Goal: Transaction & Acquisition: Purchase product/service

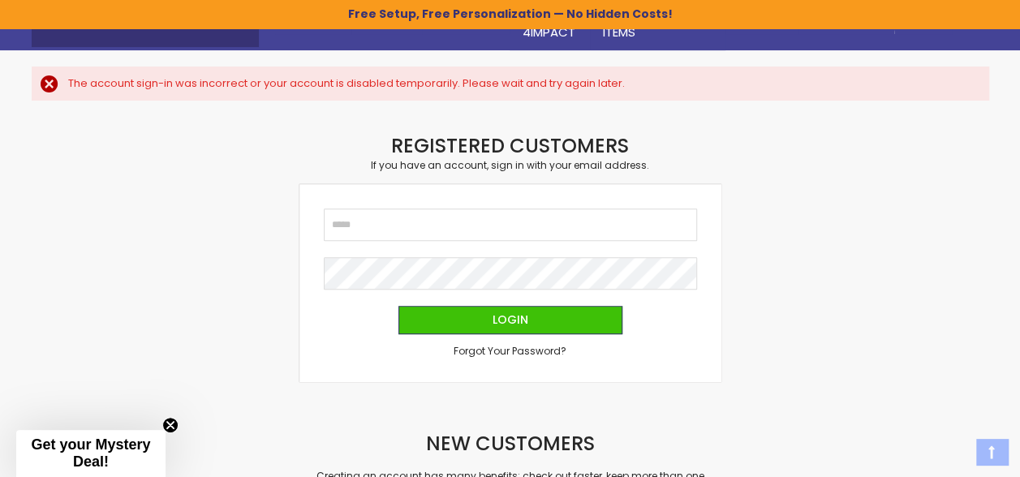
scroll to position [214, 0]
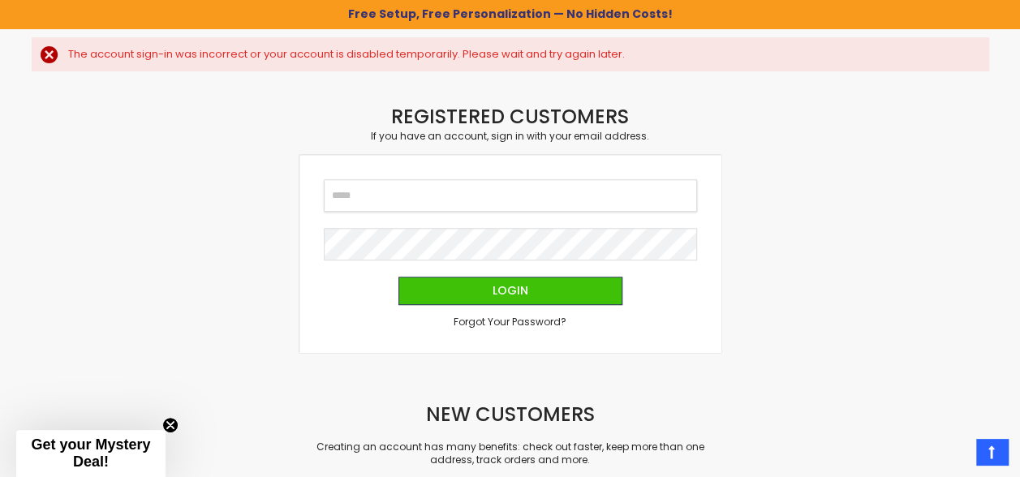
click at [492, 193] on input "Email" at bounding box center [510, 195] width 373 height 32
type input "**********"
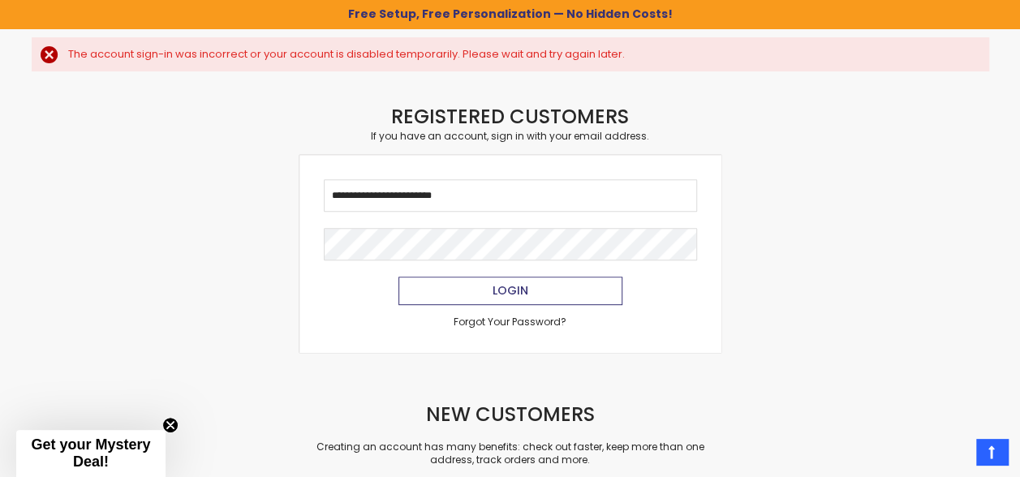
click at [539, 302] on button "Login" at bounding box center [510, 291] width 224 height 28
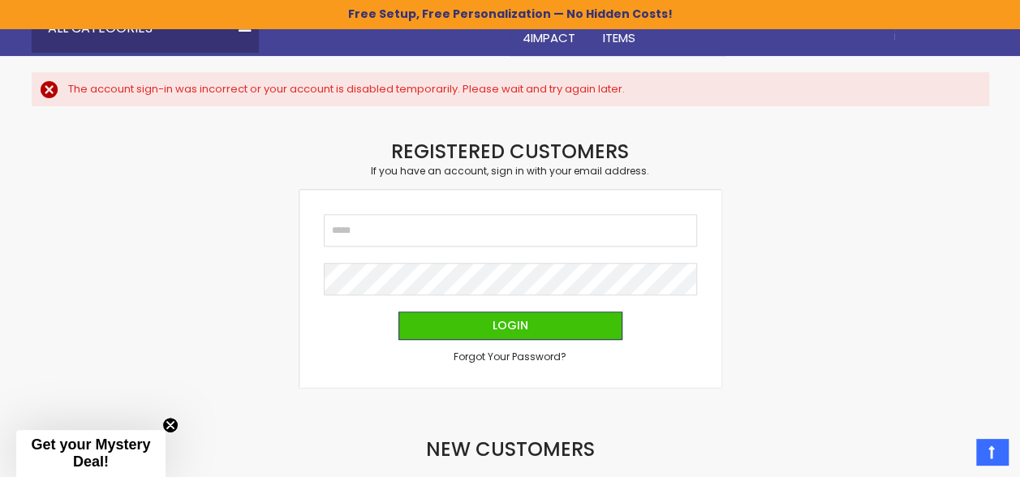
scroll to position [191, 0]
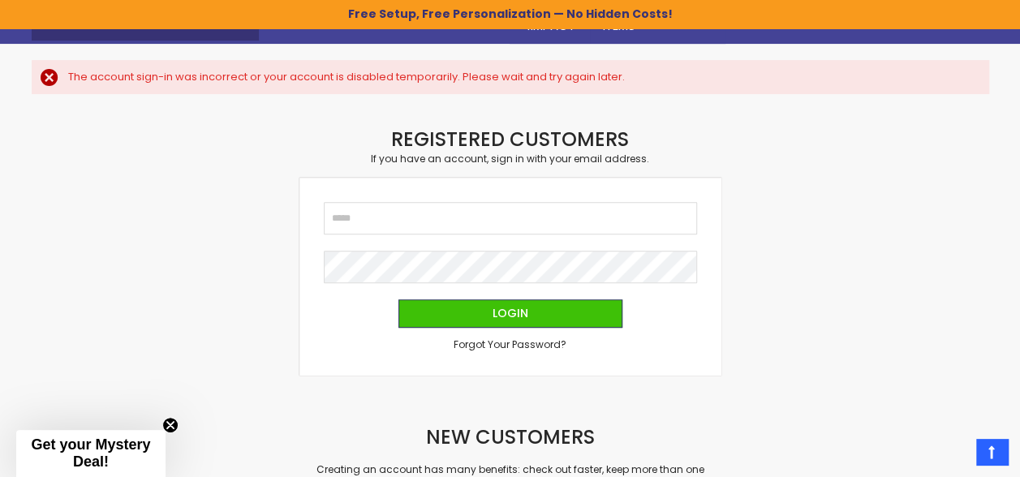
click at [419, 237] on fieldset "Email Password Login Forgot Your Password?" at bounding box center [510, 276] width 373 height 149
click at [438, 213] on input "Email" at bounding box center [510, 218] width 373 height 32
type input "**********"
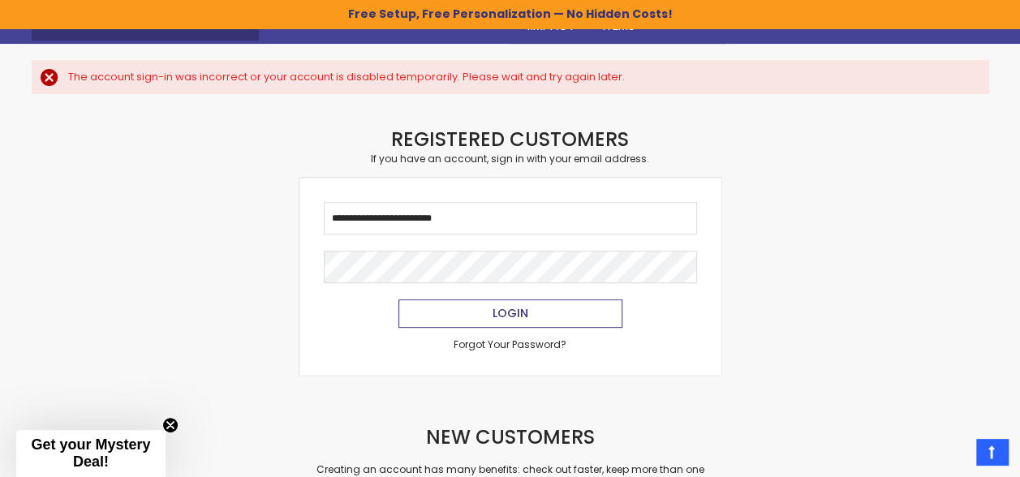
click at [497, 311] on span "Login" at bounding box center [510, 313] width 36 height 16
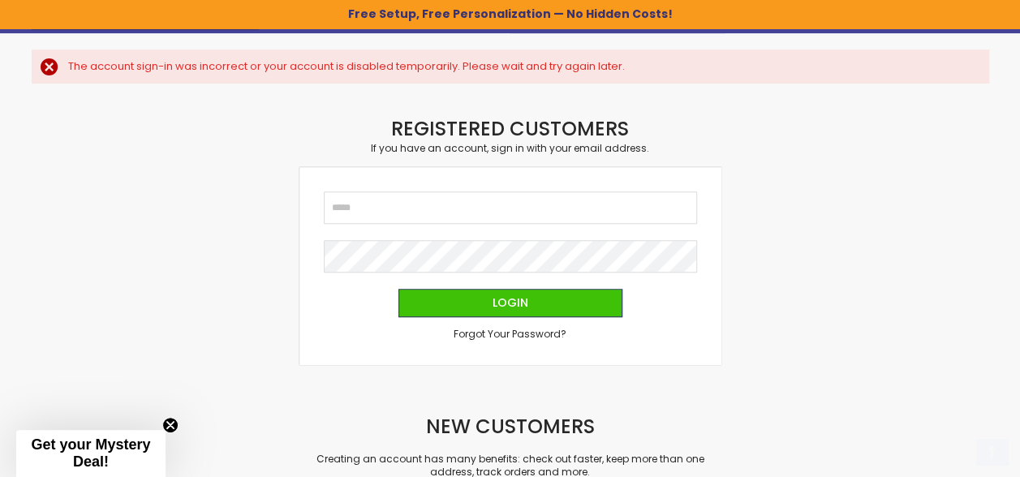
scroll to position [289, 0]
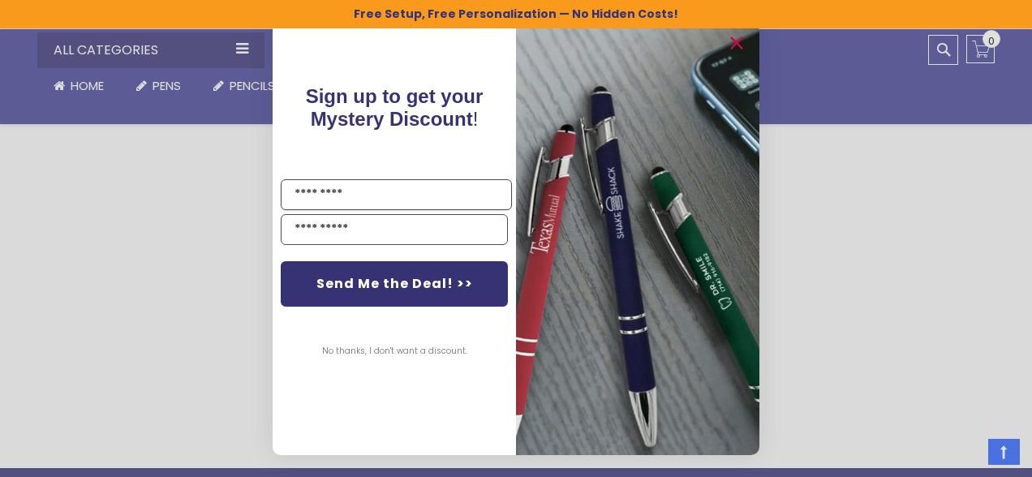
drag, startPoint x: 1031, startPoint y: 34, endPoint x: 1004, endPoint y: 135, distance: 104.3
click at [868, 234] on div "Close dialog Sign up to get your Mystery Discount ! Name Email Send Me the Deal…" at bounding box center [516, 238] width 1032 height 477
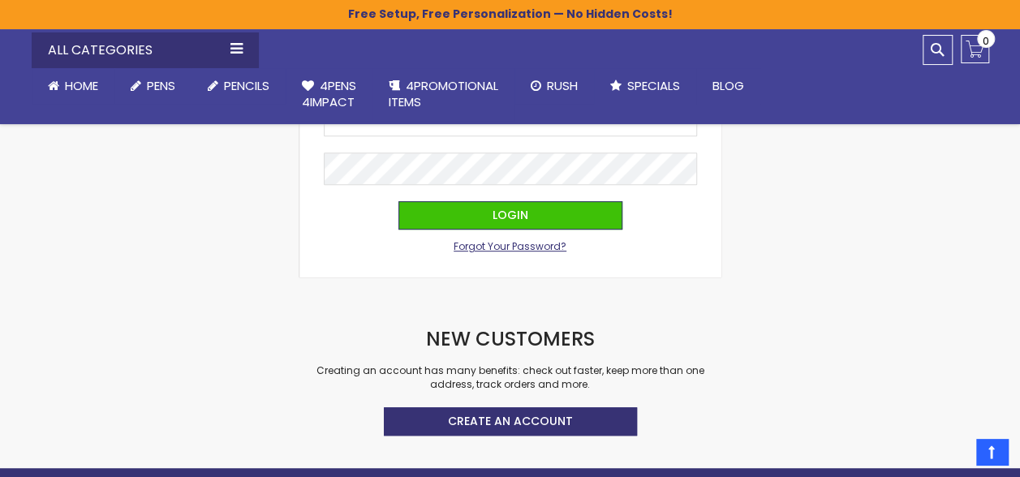
click at [514, 240] on span "Forgot Your Password?" at bounding box center [510, 246] width 113 height 14
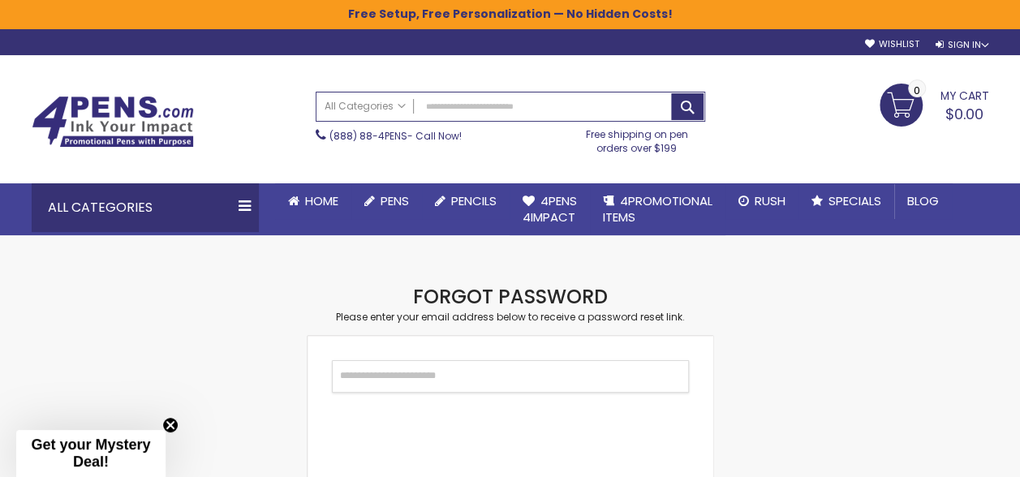
click at [520, 381] on input "Email" at bounding box center [510, 376] width 357 height 32
click at [527, 385] on input "Email" at bounding box center [510, 376] width 357 height 32
type input "**********"
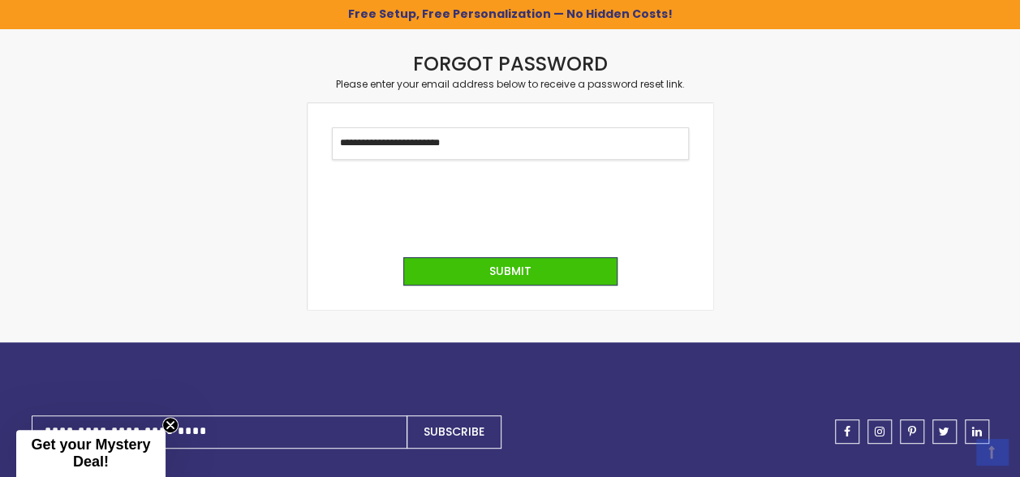
scroll to position [234, 0]
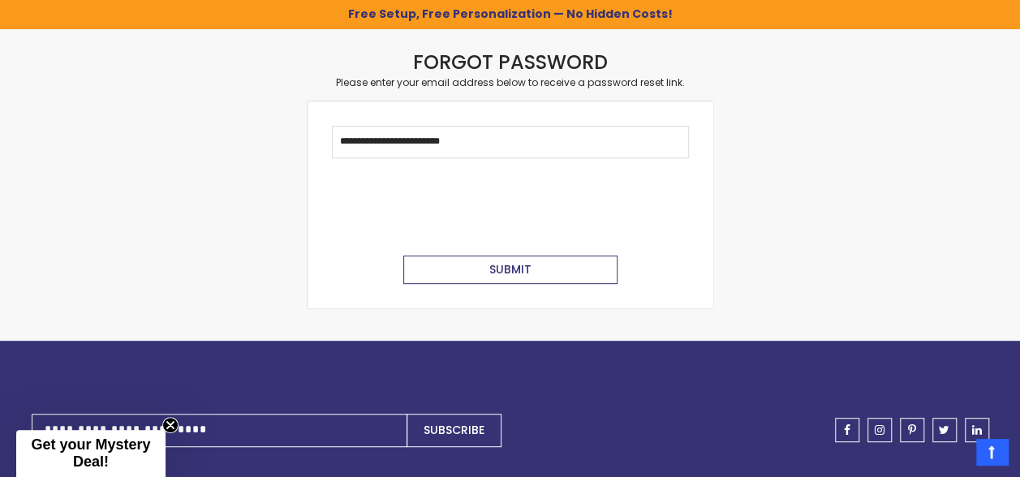
click at [545, 261] on button "Submit" at bounding box center [510, 270] width 214 height 28
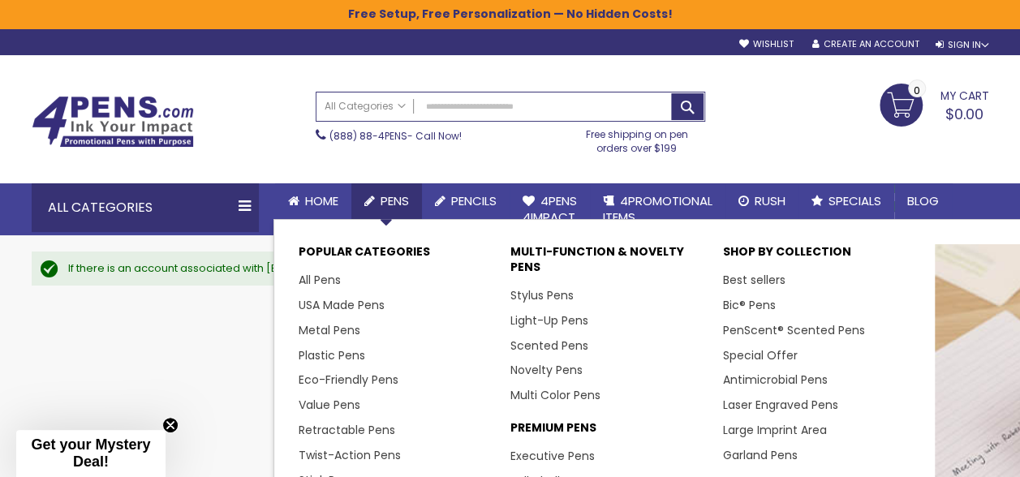
click at [394, 198] on span "Pens" at bounding box center [394, 200] width 28 height 17
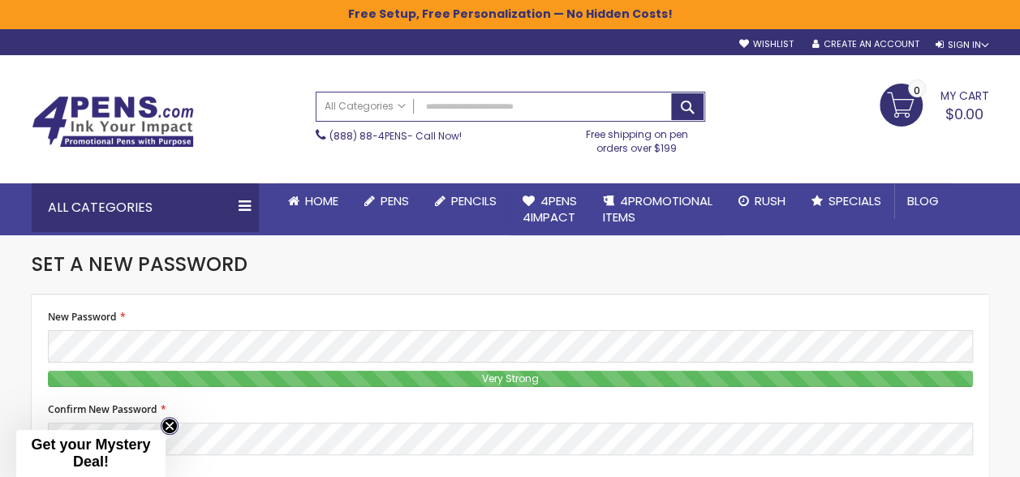
click at [166, 426] on circle "Close teaser" at bounding box center [169, 426] width 15 height 15
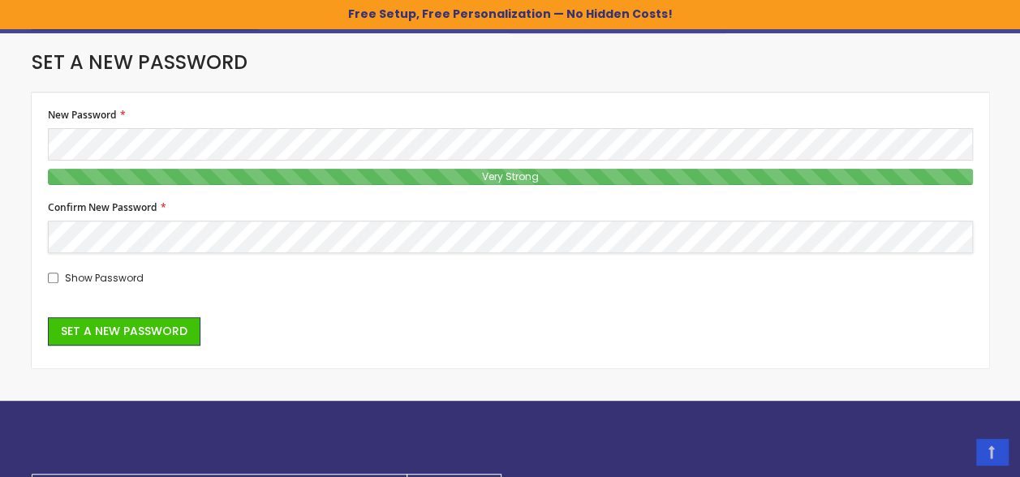
scroll to position [223, 0]
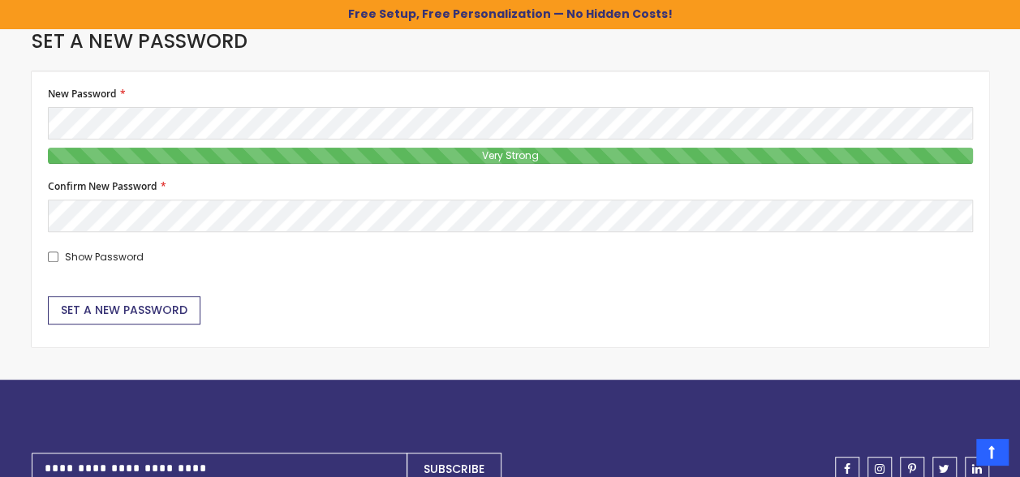
click at [148, 316] on button "Set a New Password" at bounding box center [124, 310] width 153 height 28
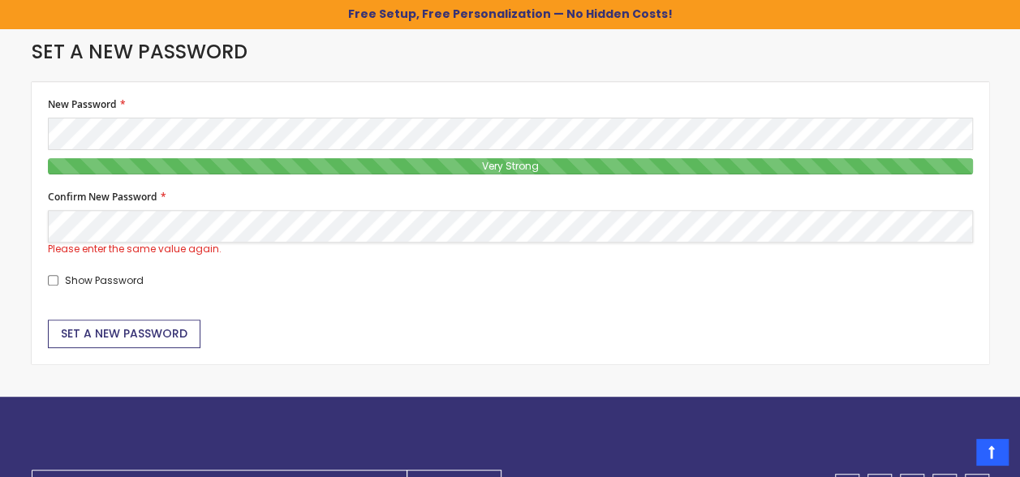
scroll to position [183, 0]
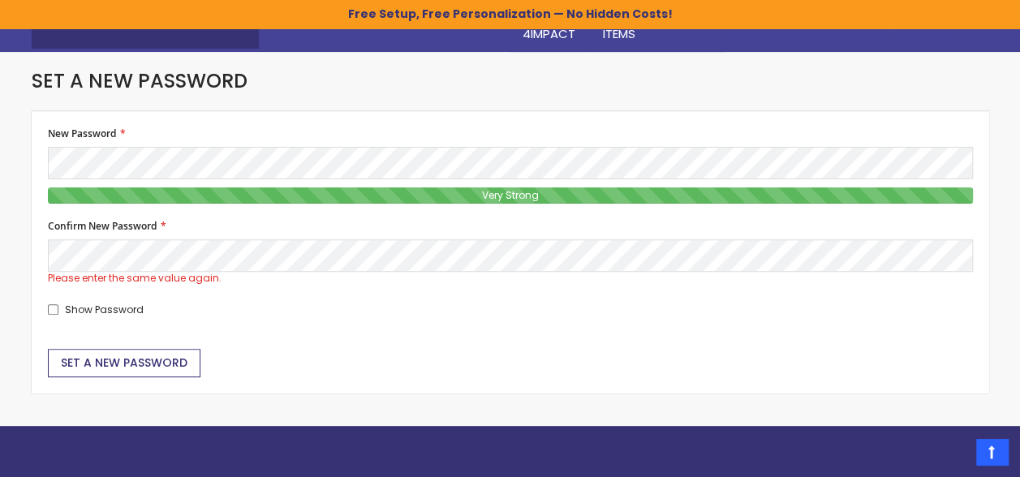
click at [122, 359] on span "Set a New Password" at bounding box center [124, 363] width 127 height 16
click at [199, 273] on div "Please enter the same value again." at bounding box center [510, 278] width 925 height 13
click at [219, 303] on div "Show Password" at bounding box center [510, 308] width 925 height 15
click at [118, 352] on button "Set a New Password" at bounding box center [124, 363] width 153 height 28
click at [137, 362] on span "Set a New Password" at bounding box center [124, 363] width 127 height 16
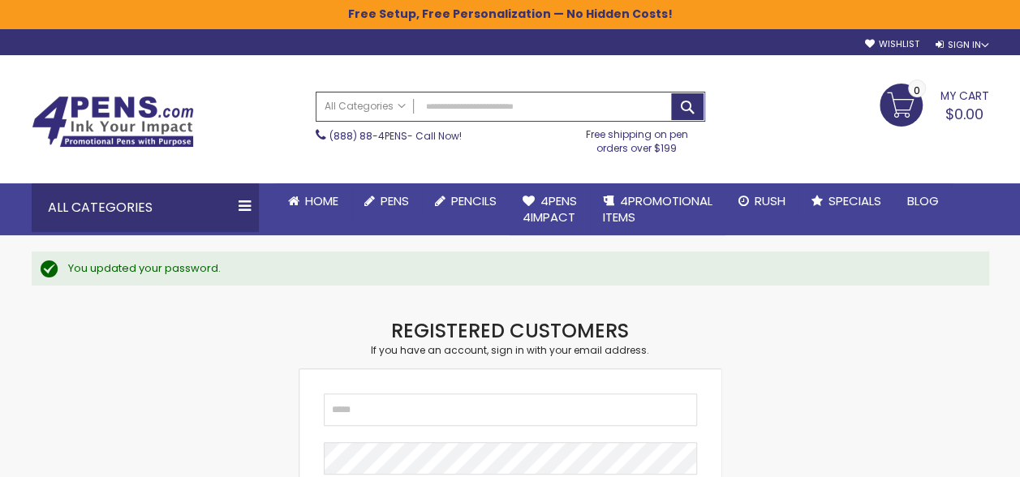
drag, startPoint x: 0, startPoint y: 0, endPoint x: 137, endPoint y: 362, distance: 386.9
click at [422, 417] on input "Email" at bounding box center [510, 409] width 373 height 32
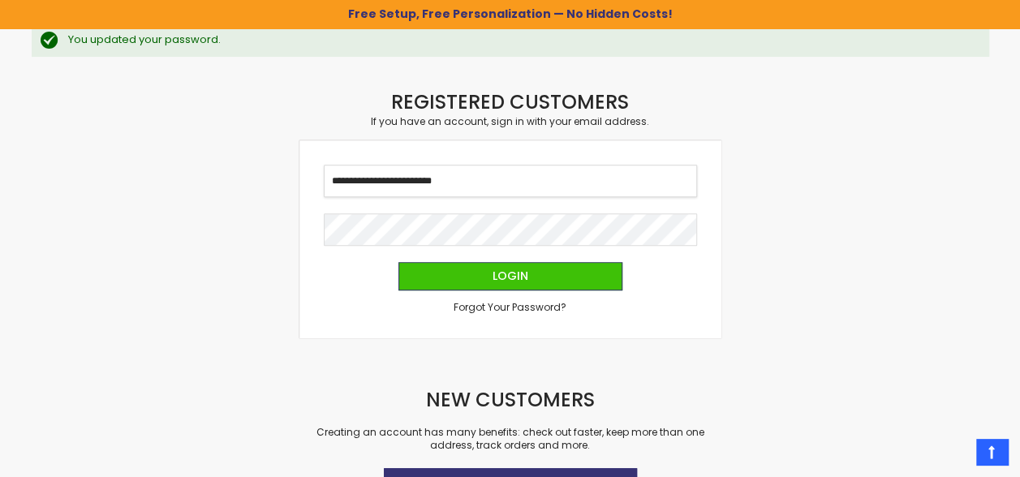
scroll to position [239, 0]
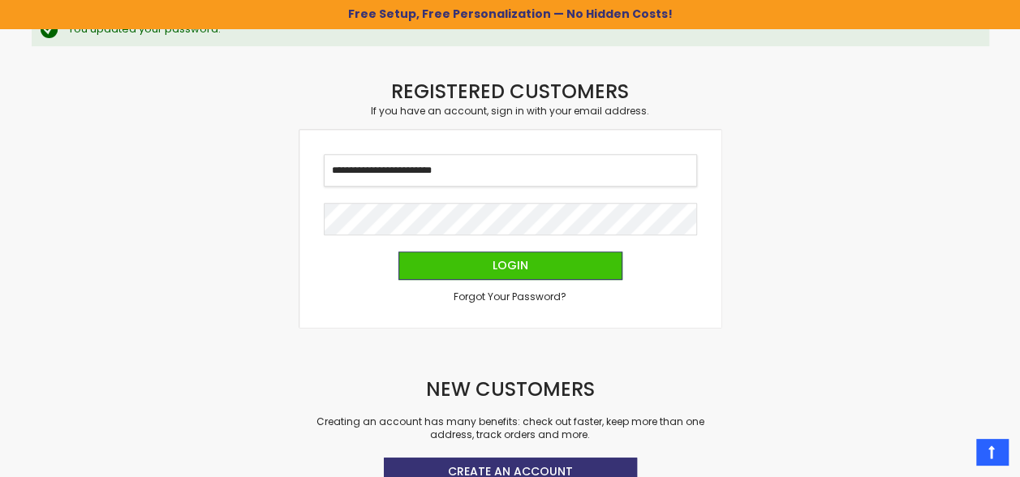
type input "**********"
click at [719, 310] on div "**********" at bounding box center [510, 229] width 422 height 198
click at [192, 204] on div "Checkout as a new customer Creating an account has many benefits: See order and…" at bounding box center [511, 299] width 974 height 440
click at [918, 248] on div "Checkout as a new customer Creating an account has many benefits: See order and…" at bounding box center [511, 299] width 974 height 440
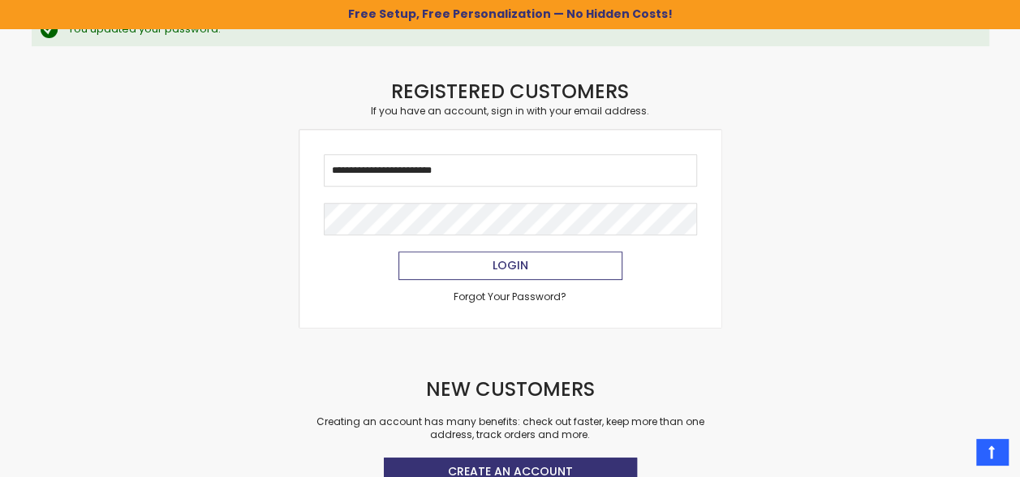
click at [522, 273] on button "Login" at bounding box center [510, 266] width 224 height 28
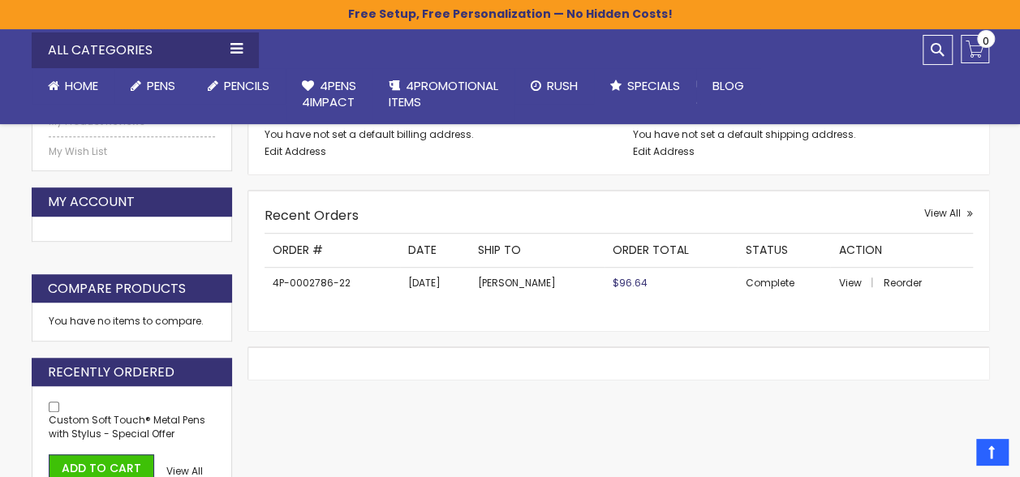
scroll to position [436, 0]
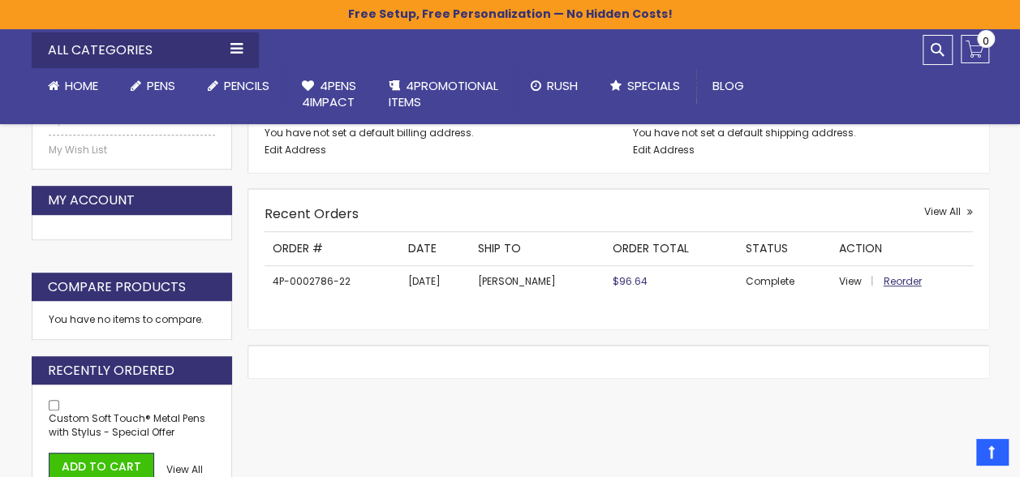
click at [891, 286] on span "Reorder" at bounding box center [902, 281] width 38 height 14
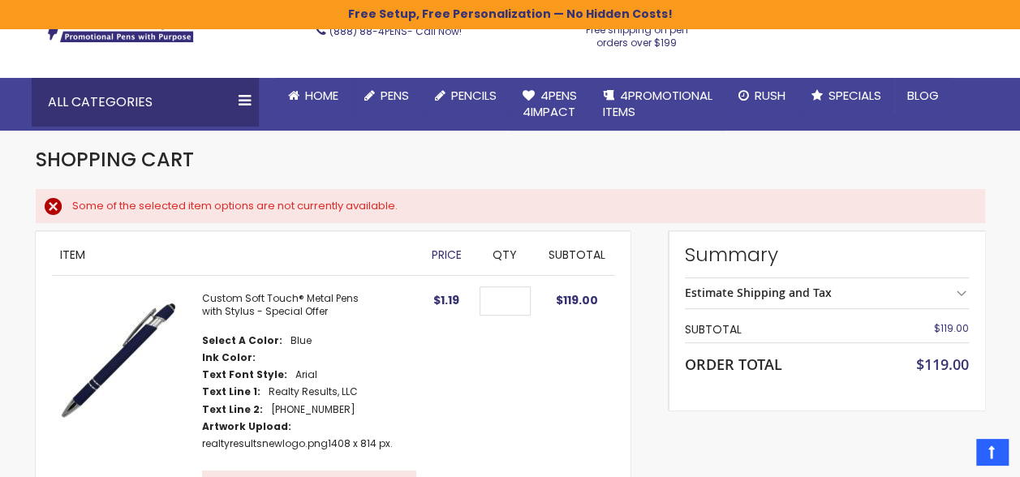
scroll to position [102, 0]
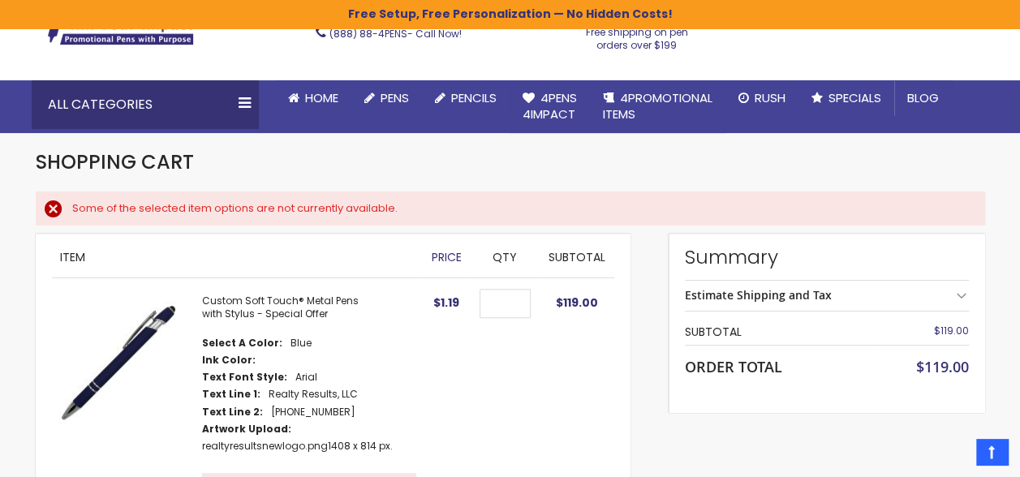
click at [857, 185] on div "Shopping Cart" at bounding box center [510, 170] width 949 height 42
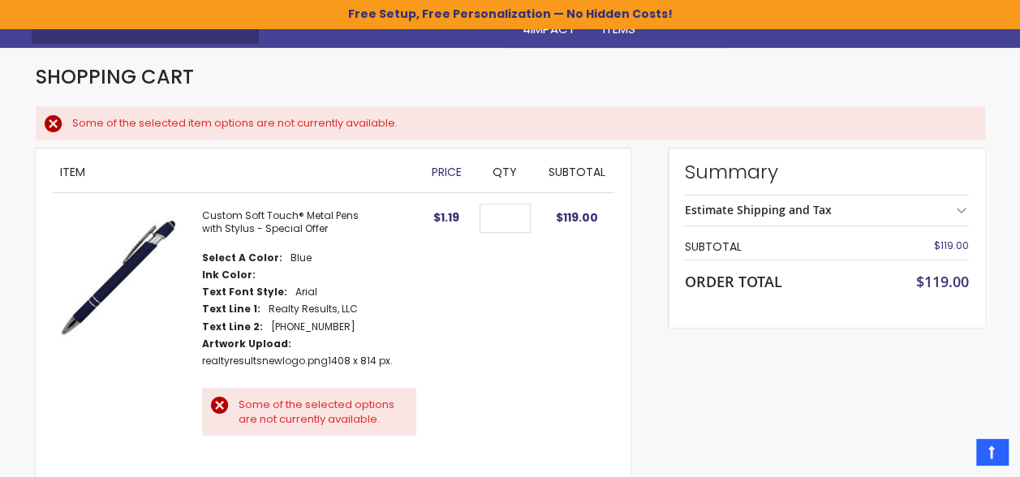
scroll to position [193, 0]
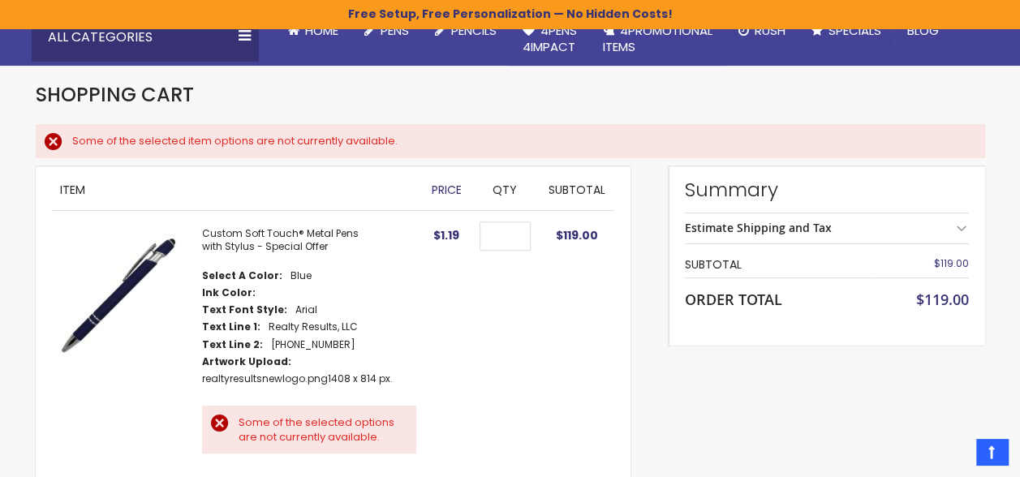
scroll to position [0, 0]
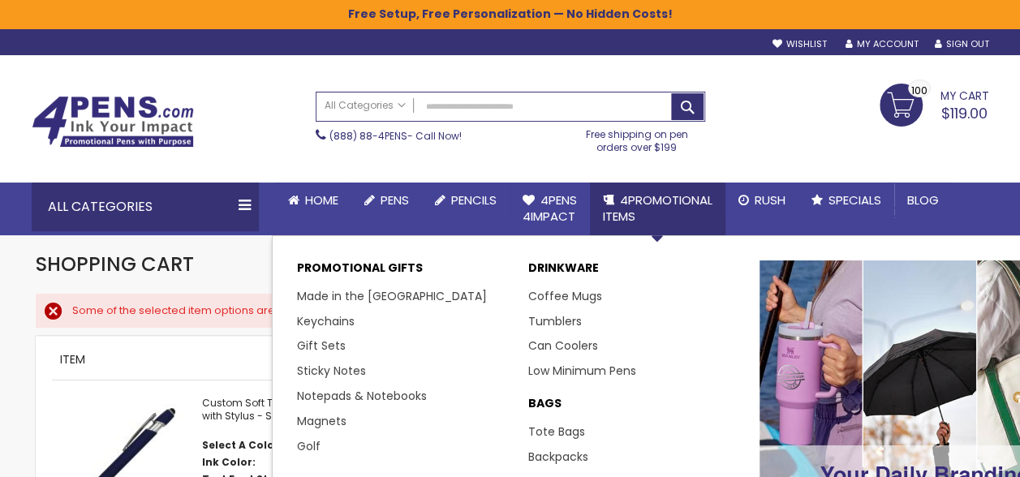
click at [657, 201] on span "4PROMOTIONAL ITEMS" at bounding box center [658, 207] width 110 height 33
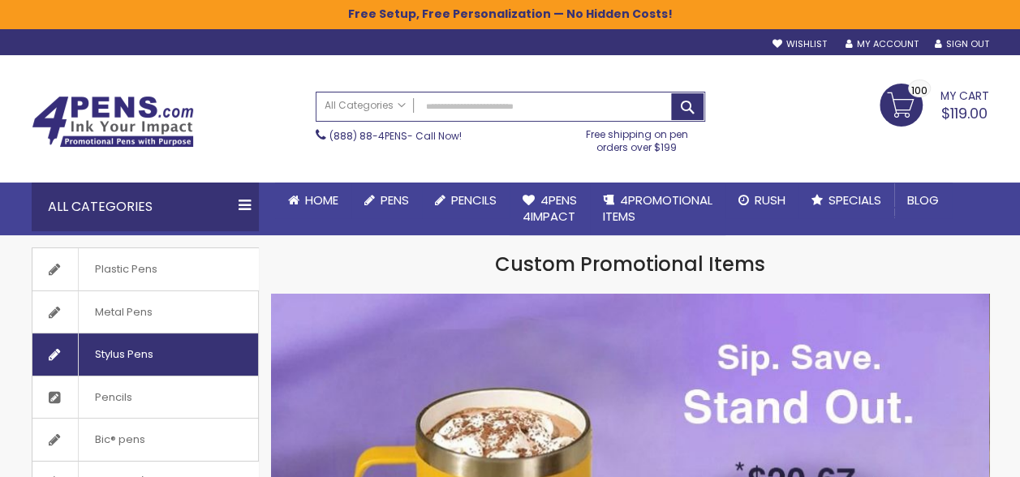
click at [136, 355] on span "Stylus Pens" at bounding box center [124, 354] width 92 height 42
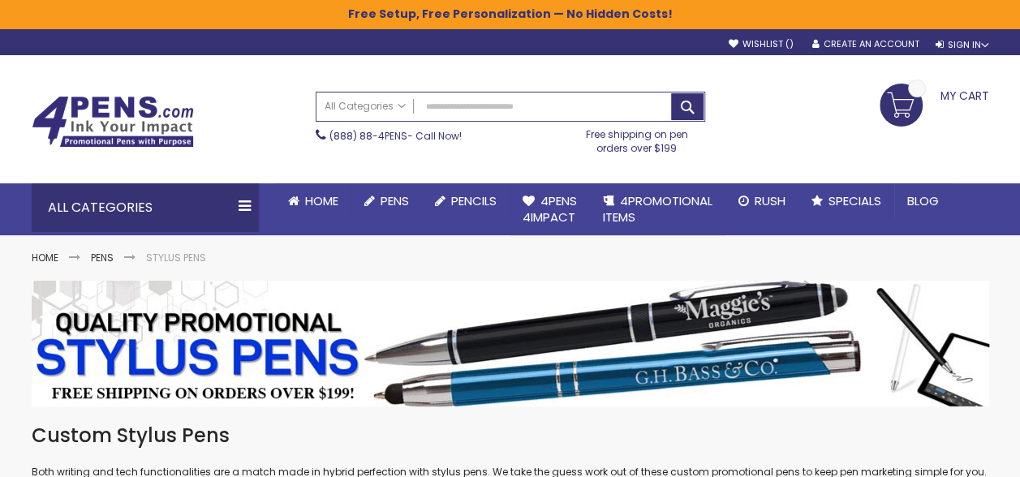
click at [1019, 51] on div "Skip to Content Wishlist Sign Out Sign In Sign In Login Forgot Your Password? C…" at bounding box center [510, 42] width 1020 height 26
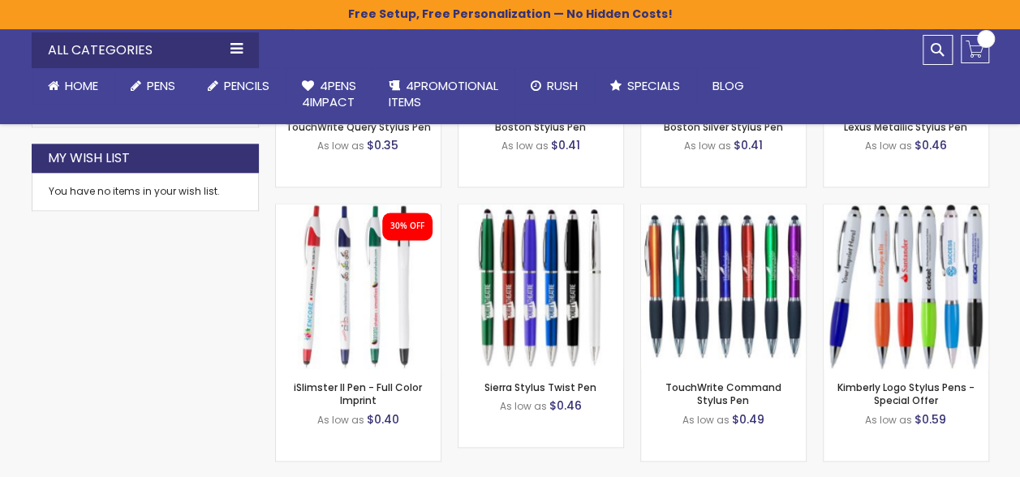
scroll to position [904, 0]
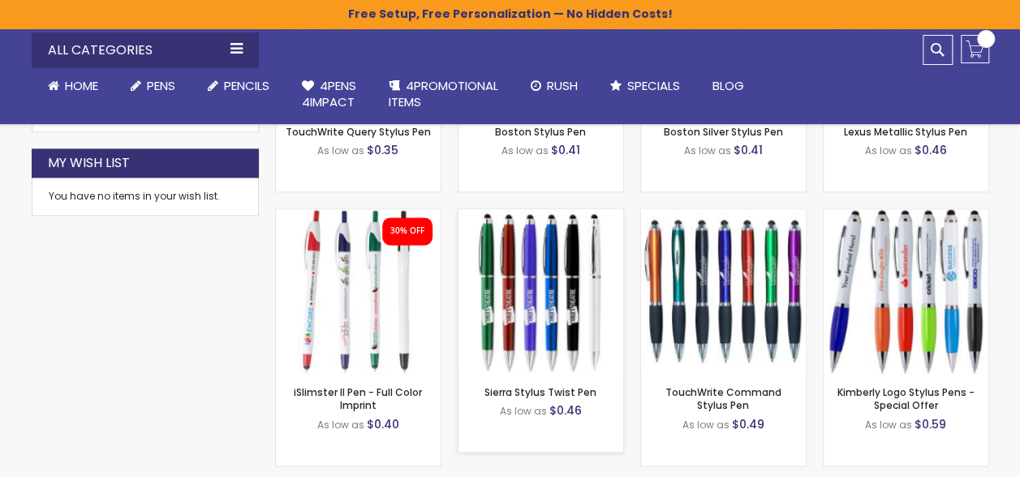
click at [527, 307] on img at bounding box center [540, 291] width 165 height 165
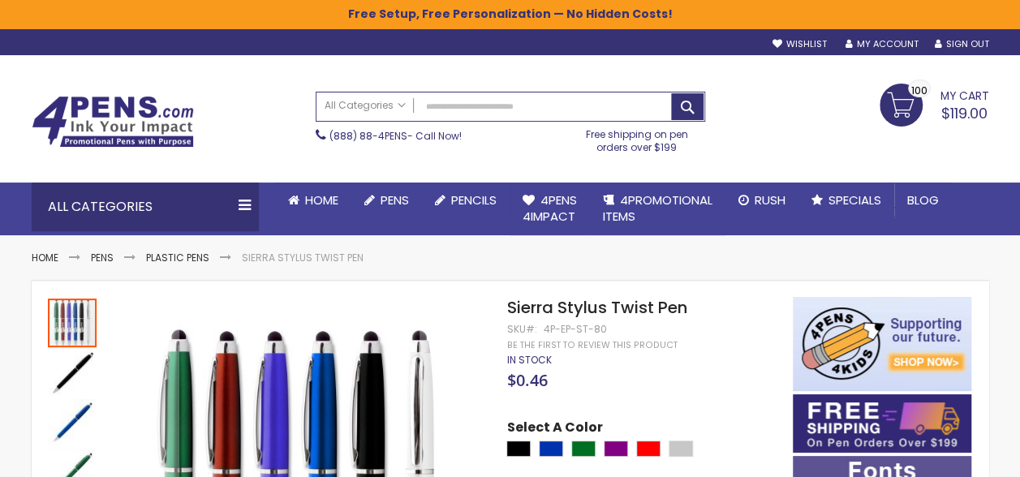
click at [551, 441] on div "Blue" at bounding box center [551, 449] width 24 height 16
type input "****"
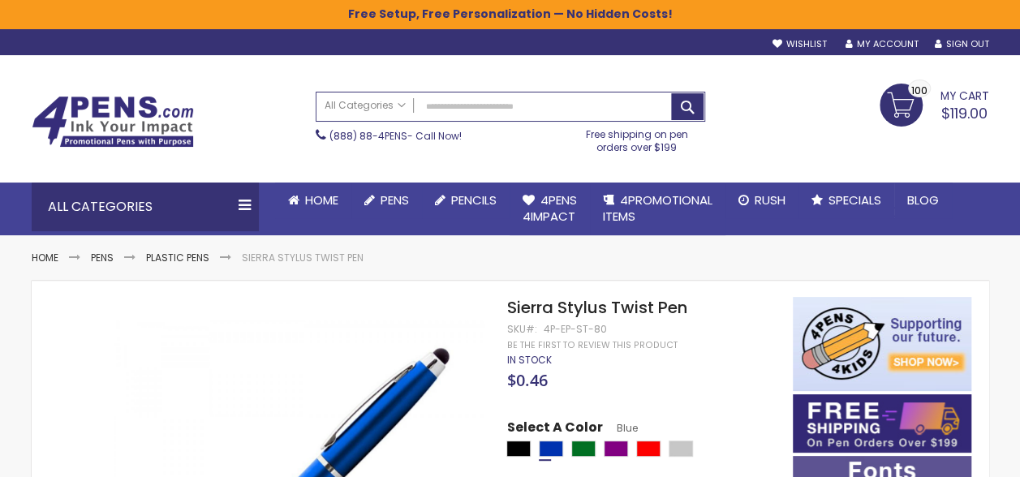
click at [918, 105] on link "My Cart $119.00 100 100 items" at bounding box center [934, 104] width 110 height 41
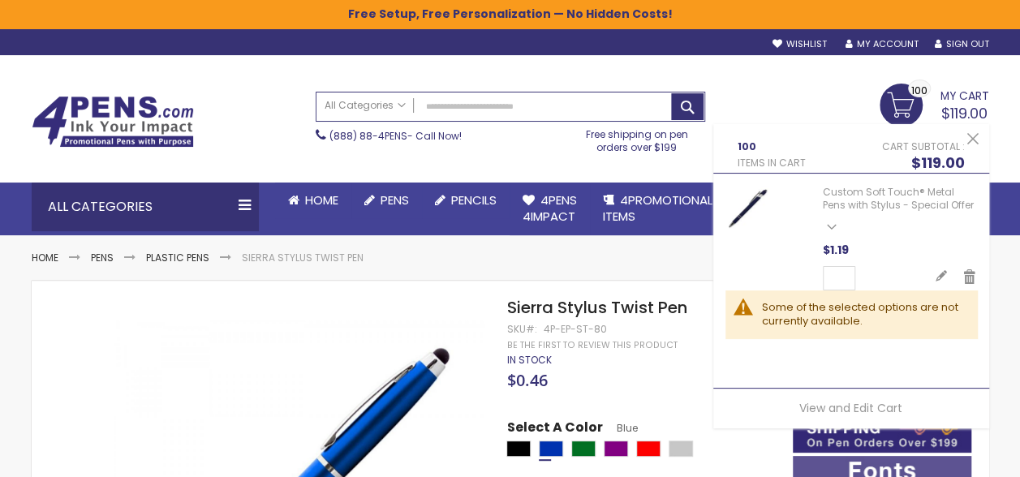
click at [862, 314] on div "Some of the selected options are not currently available." at bounding box center [861, 314] width 199 height 28
drag, startPoint x: 879, startPoint y: 218, endPoint x: 892, endPoint y: 206, distance: 17.8
click at [892, 206] on div "Custom Soft Touch® Metal Pens with Stylus - Special Offer See Details Options D…" at bounding box center [851, 238] width 252 height 104
click at [892, 206] on link "Custom Soft Touch® Metal Pens with Stylus - Special Offer" at bounding box center [898, 198] width 151 height 27
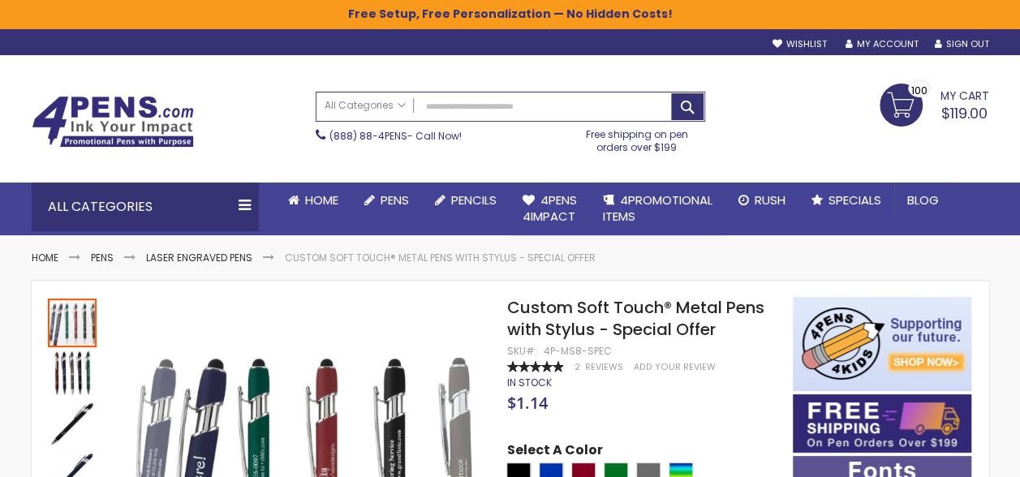
click at [940, 102] on span "My Cart" at bounding box center [964, 94] width 49 height 21
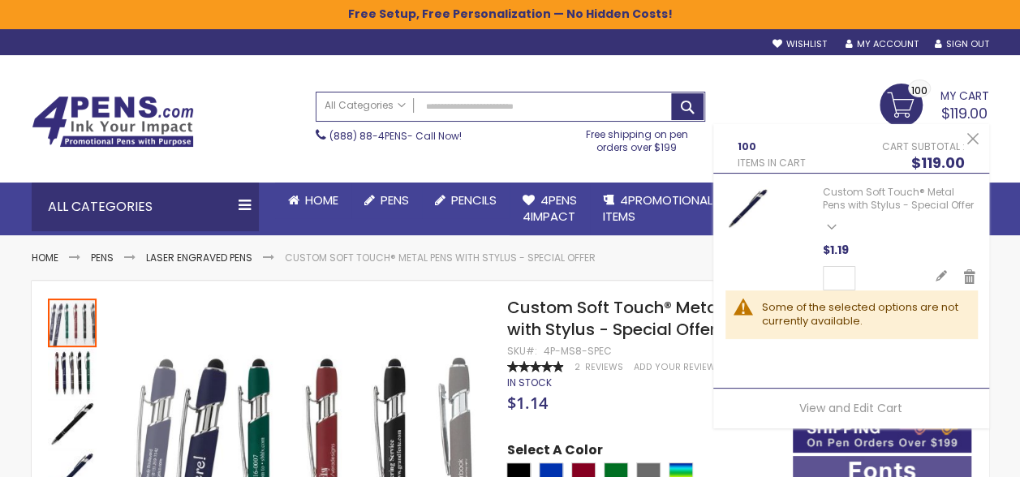
click at [823, 333] on div "Some of the selected options are not currently available." at bounding box center [851, 314] width 252 height 48
click at [772, 308] on div "Some of the selected options are not currently available." at bounding box center [861, 314] width 199 height 28
click at [902, 200] on link "Custom Soft Touch® Metal Pens with Stylus - Special Offer" at bounding box center [898, 198] width 151 height 27
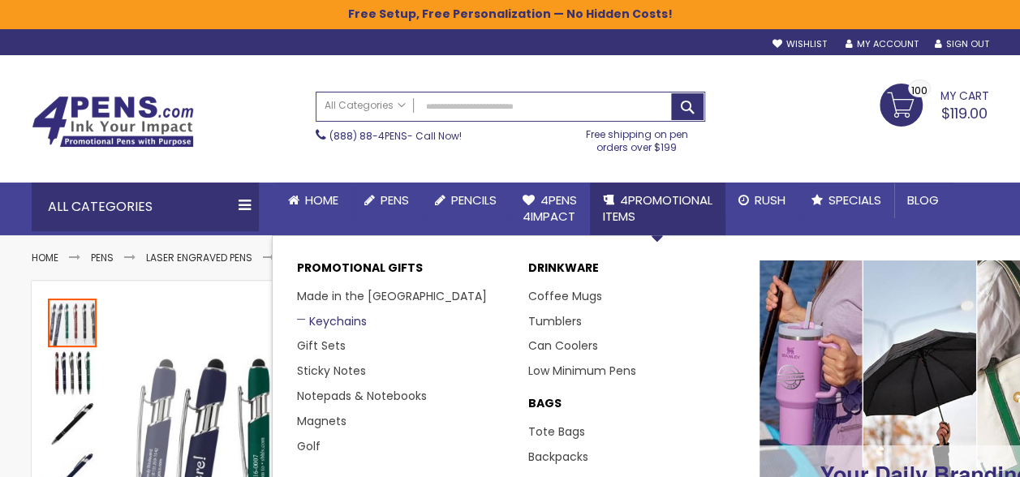
click at [334, 316] on link "Keychains" at bounding box center [332, 321] width 70 height 16
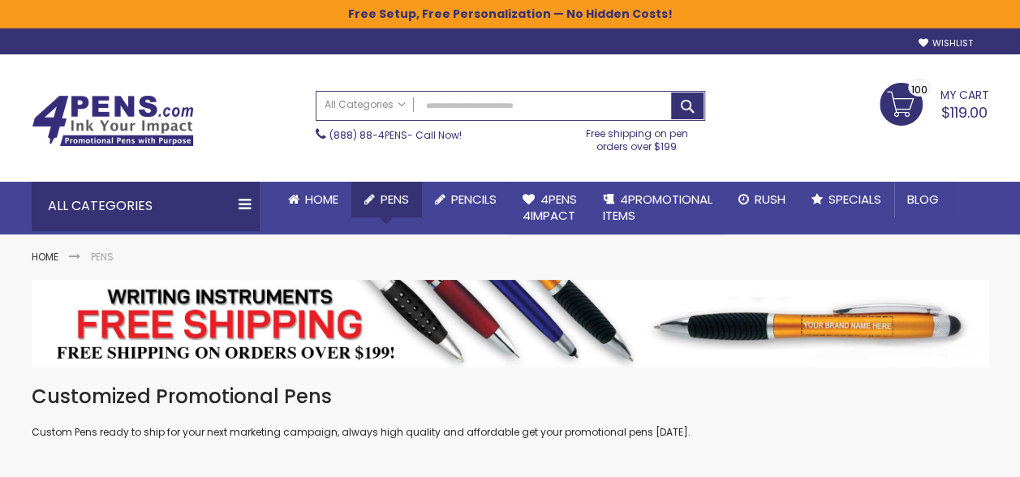
click at [392, 198] on span "Pens" at bounding box center [394, 199] width 28 height 17
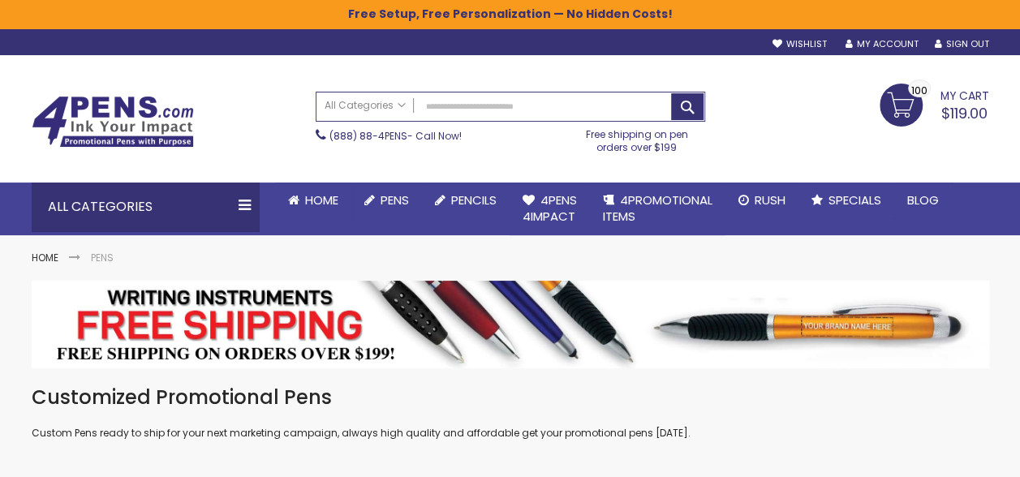
click at [909, 105] on link "My Cart $119.00 100 100 items" at bounding box center [934, 104] width 110 height 41
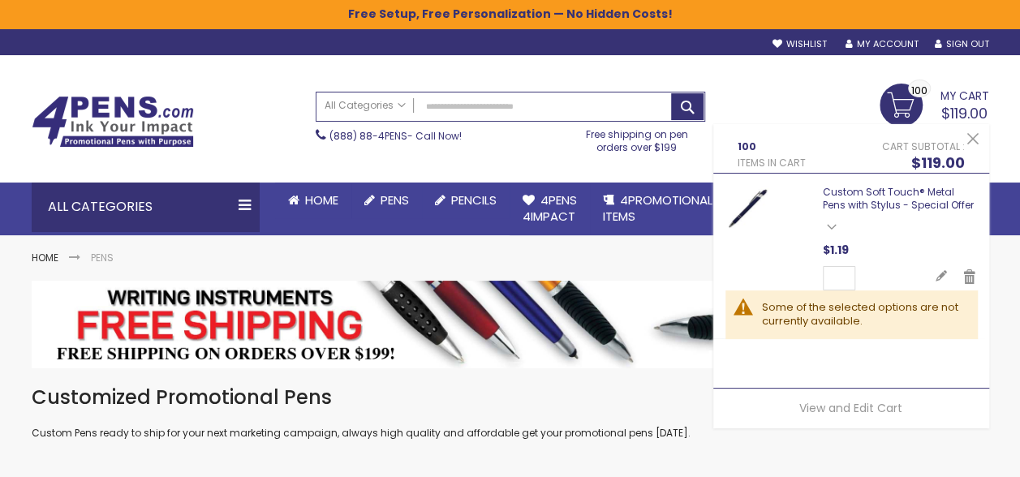
click at [881, 203] on link "Custom Soft Touch® Metal Pens with Stylus - Special Offer" at bounding box center [898, 198] width 151 height 27
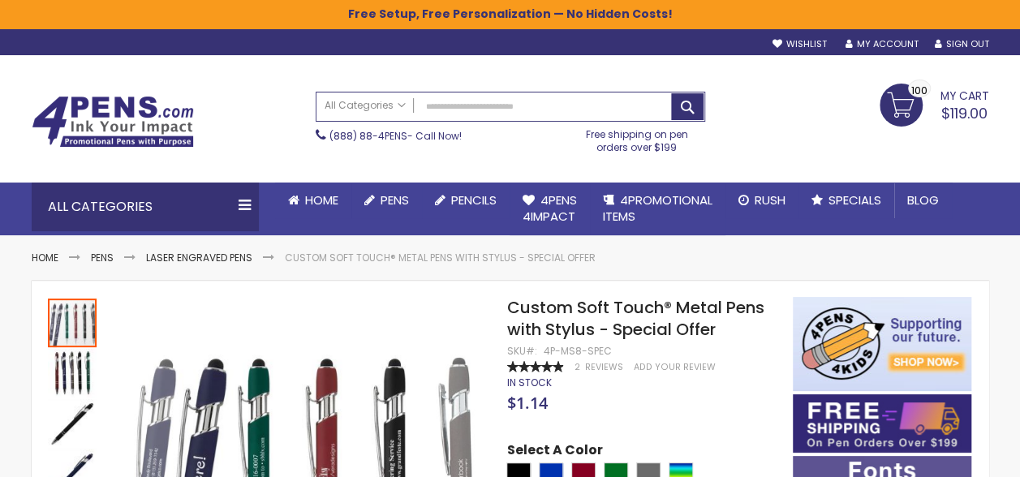
click at [935, 103] on link "My Cart $119.00 100 100 items" at bounding box center [934, 104] width 110 height 41
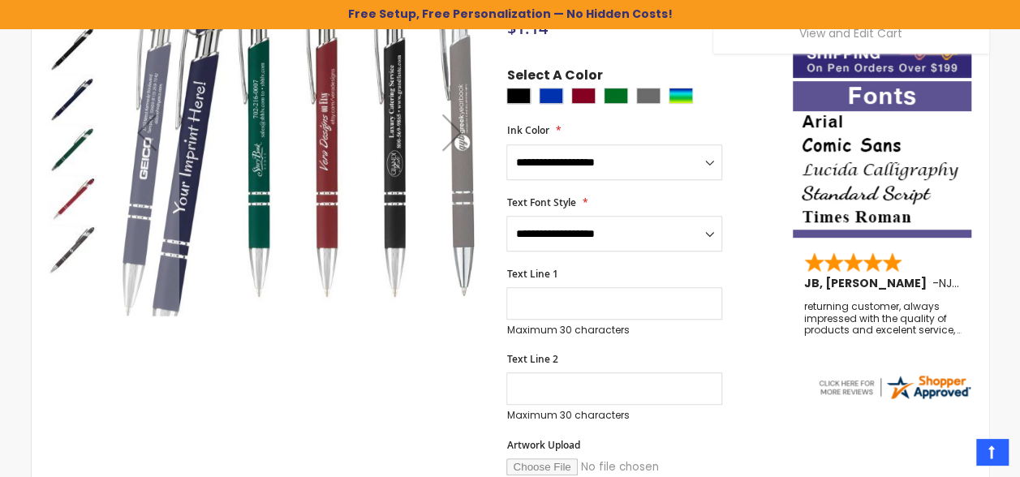
scroll to position [101, 0]
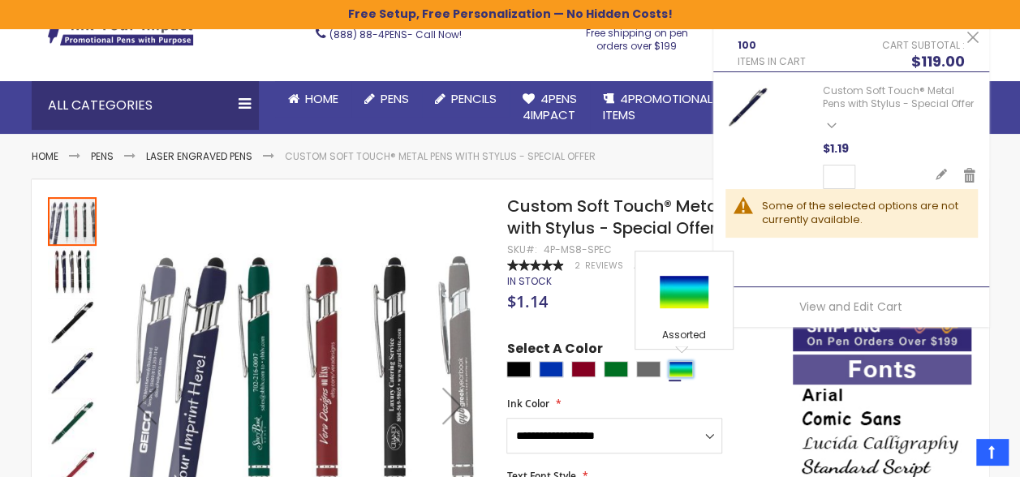
click at [672, 369] on div "Assorted" at bounding box center [681, 369] width 24 height 16
type input "****"
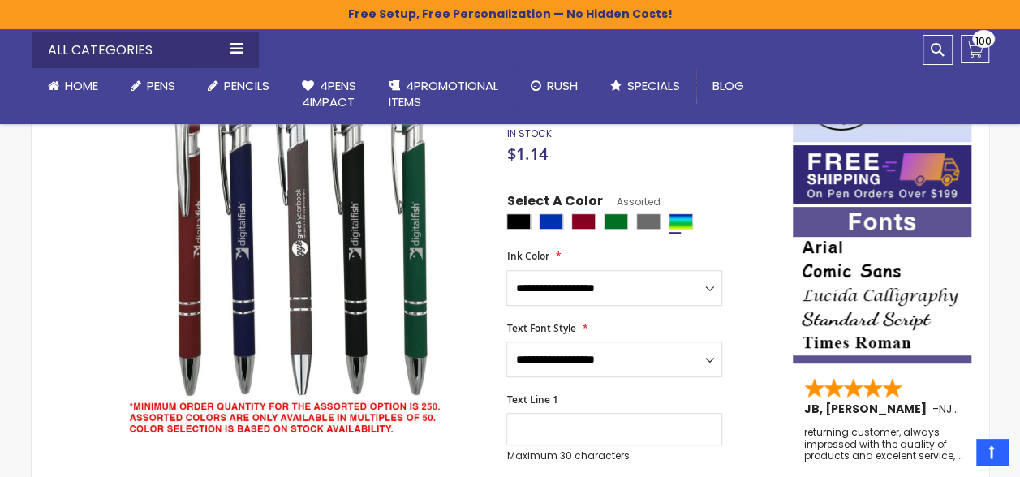
scroll to position [0, 0]
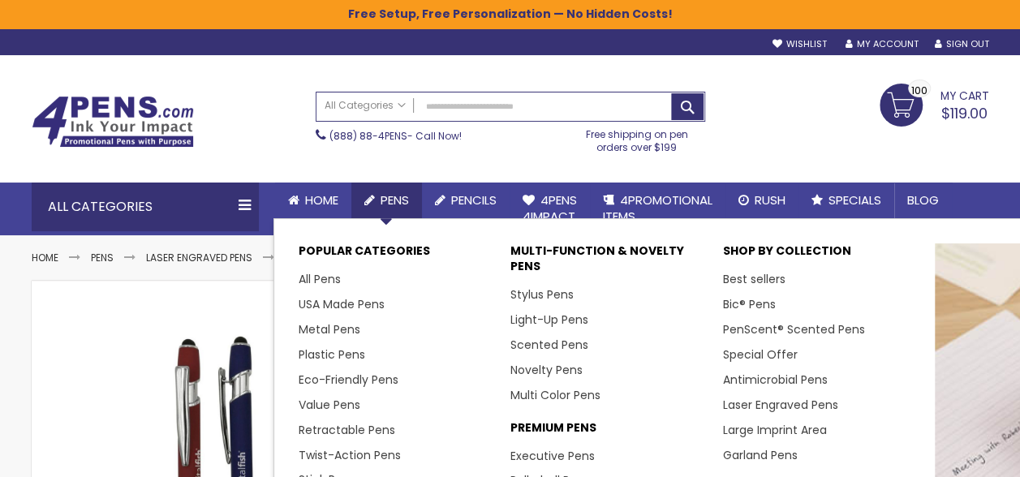
click at [391, 203] on span "Pens" at bounding box center [394, 199] width 28 height 17
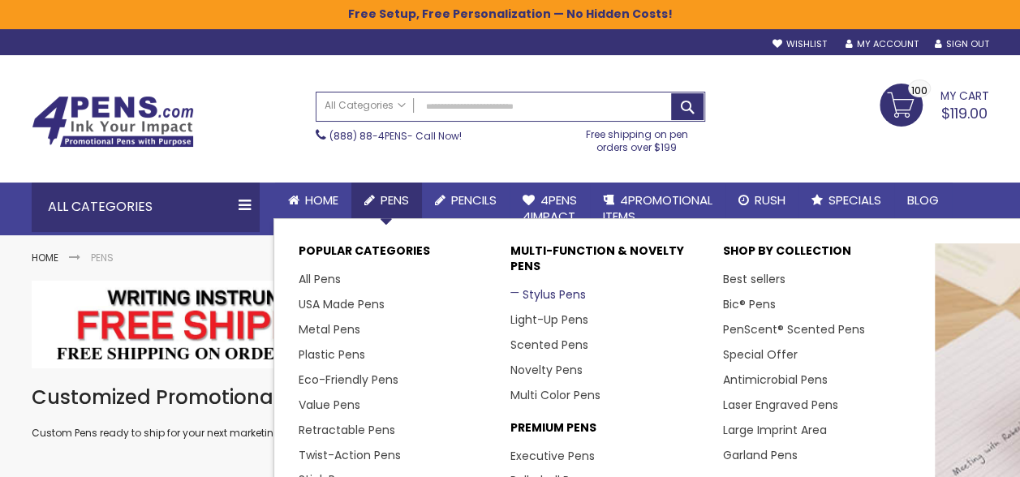
click at [552, 292] on link "Stylus Pens" at bounding box center [547, 294] width 75 height 16
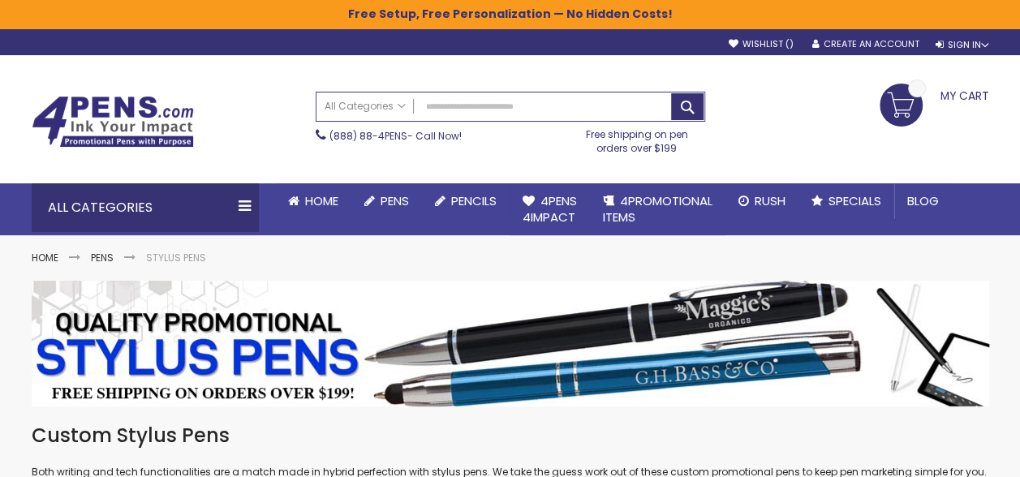
click at [904, 102] on link "My Cart" at bounding box center [934, 94] width 110 height 21
